Goal: Transaction & Acquisition: Obtain resource

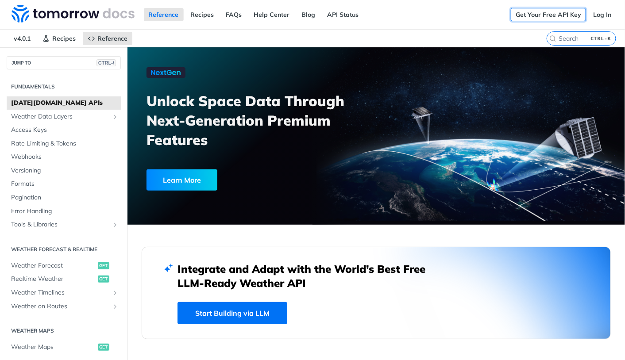
click at [540, 15] on link "Get Your Free API Key" at bounding box center [548, 14] width 75 height 13
click at [527, 12] on link "Get Your Free API Key" at bounding box center [548, 14] width 75 height 13
